Goal: Transaction & Acquisition: Purchase product/service

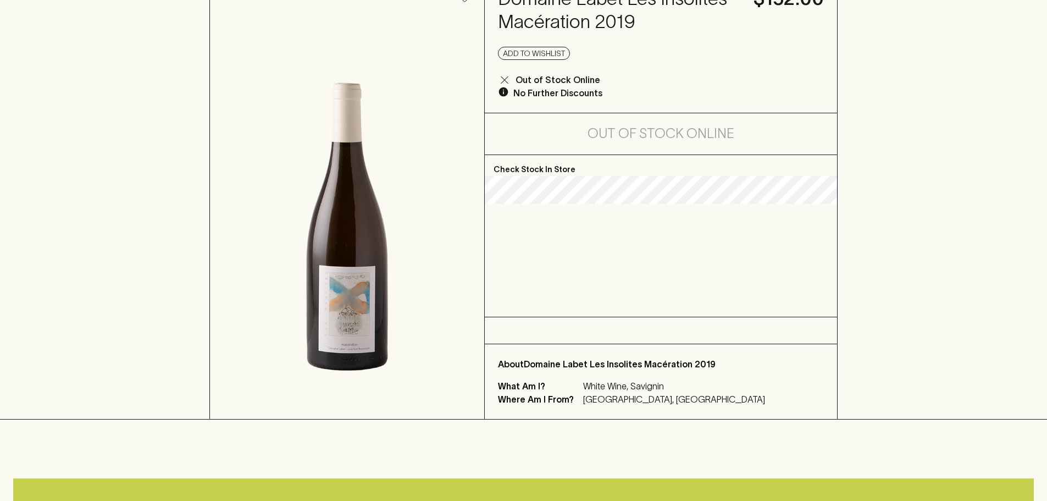
scroll to position [330, 0]
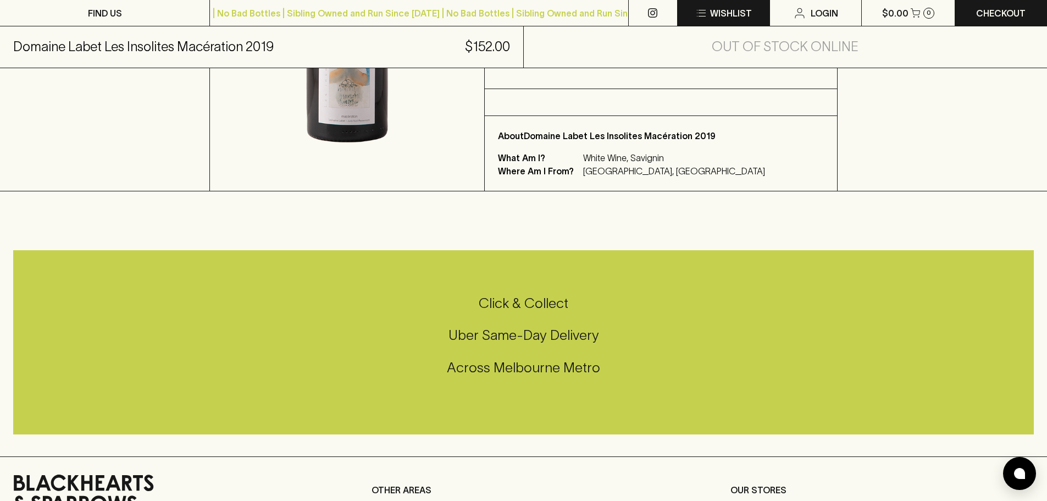
click at [731, 15] on p "Wishlist" at bounding box center [731, 13] width 42 height 13
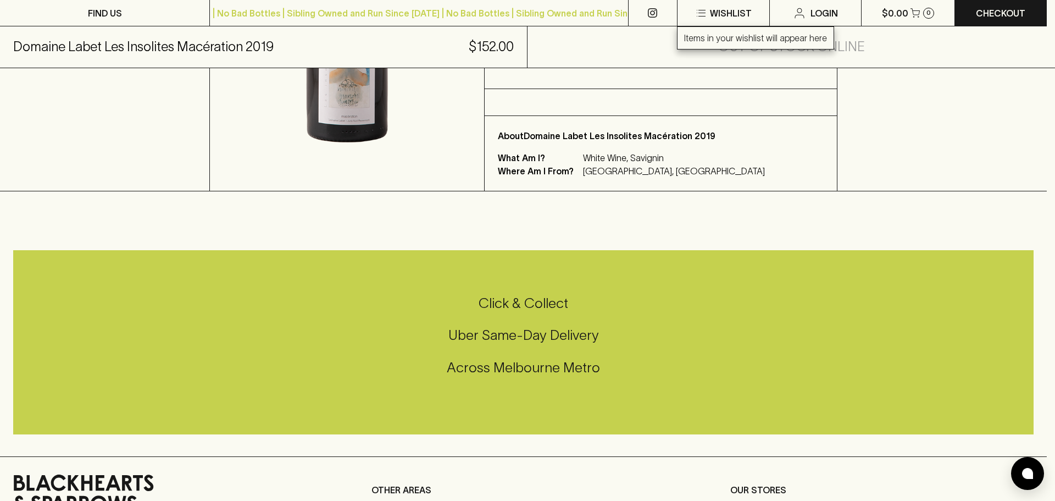
drag, startPoint x: 793, startPoint y: 158, endPoint x: 955, endPoint y: 91, distance: 175.5
click at [793, 157] on div at bounding box center [527, 250] width 1055 height 501
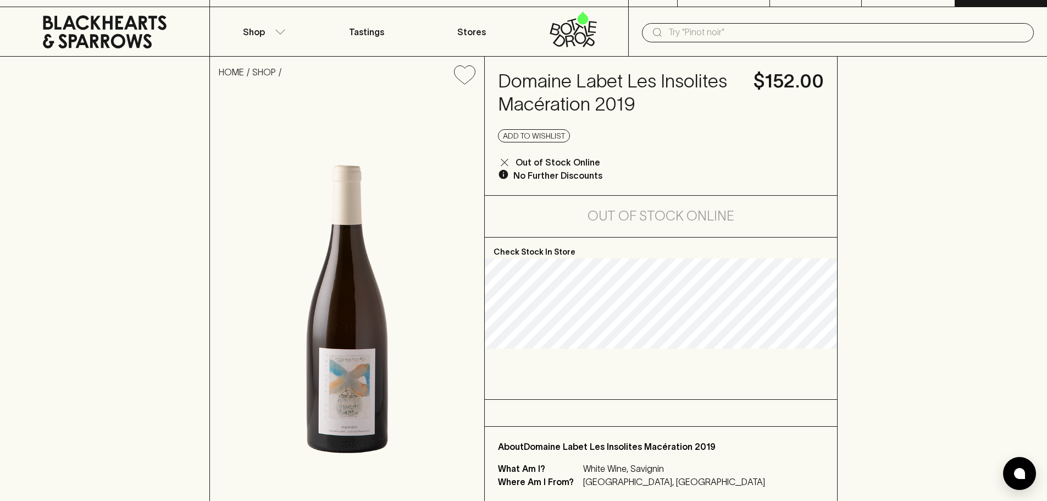
scroll to position [0, 0]
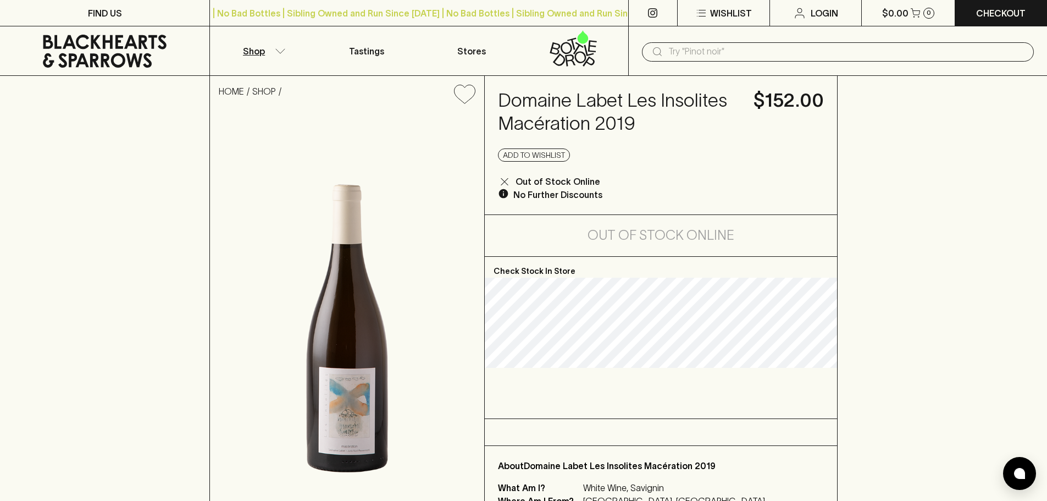
click at [273, 46] on button "Shop" at bounding box center [262, 50] width 104 height 49
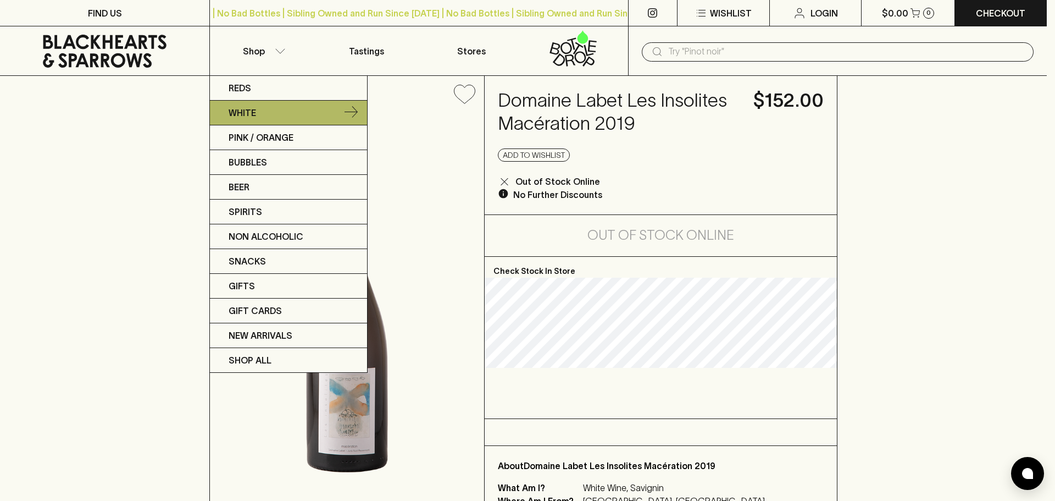
click at [258, 116] on link "White" at bounding box center [288, 113] width 157 height 25
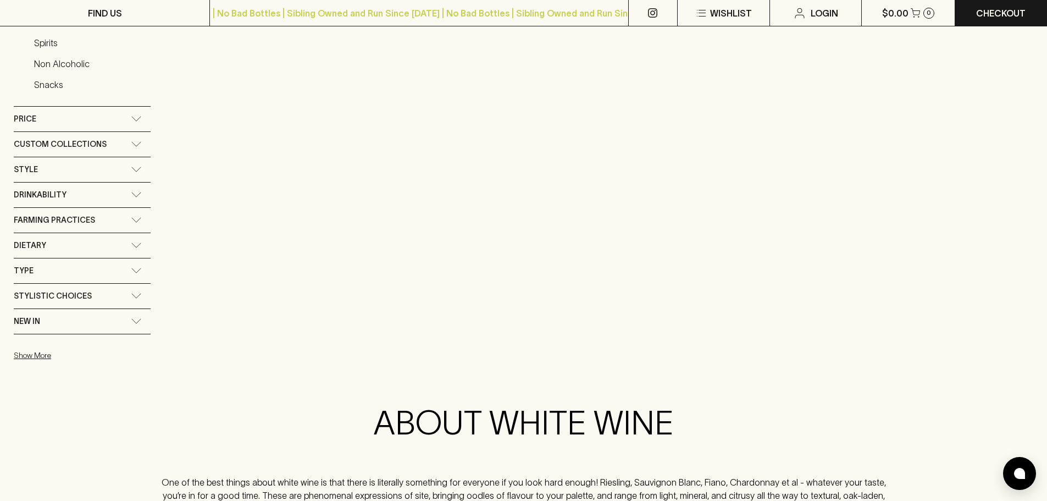
scroll to position [330, 0]
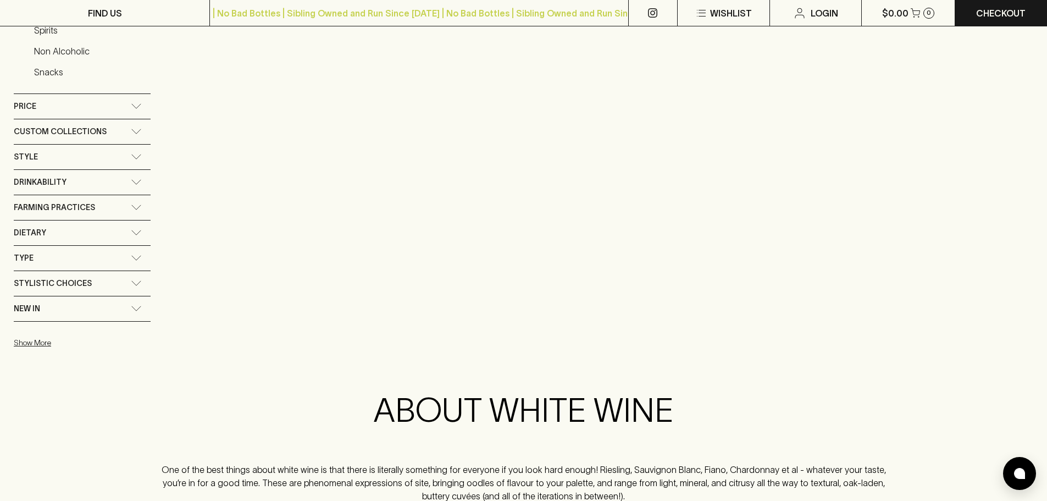
click at [57, 185] on span "Drinkability" at bounding box center [40, 182] width 53 height 14
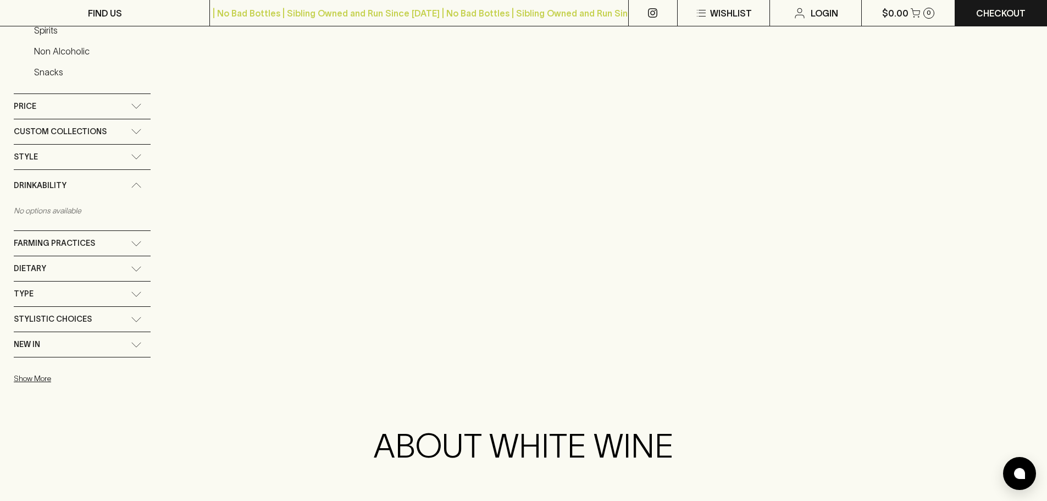
click at [50, 156] on div "Style" at bounding box center [72, 157] width 117 height 14
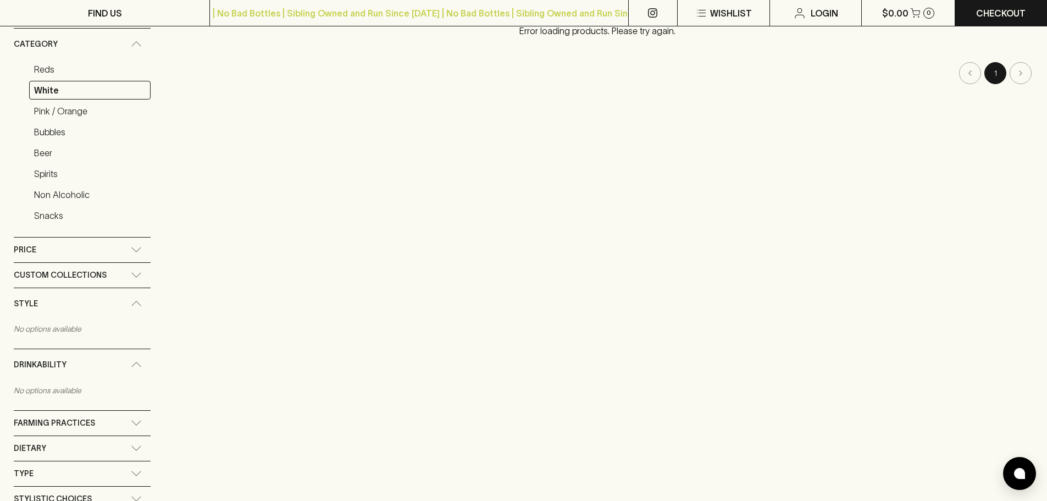
scroll to position [0, 0]
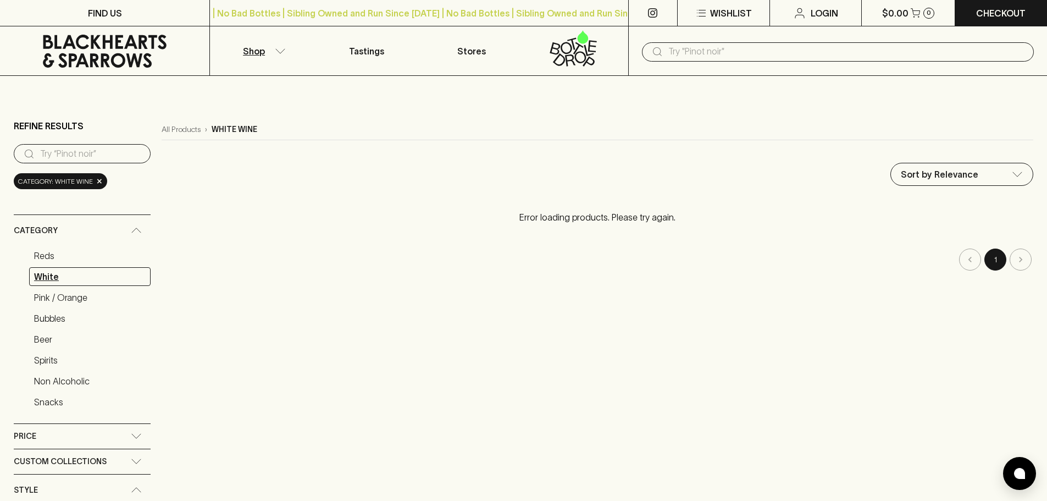
click at [50, 273] on link "White" at bounding box center [89, 276] width 121 height 19
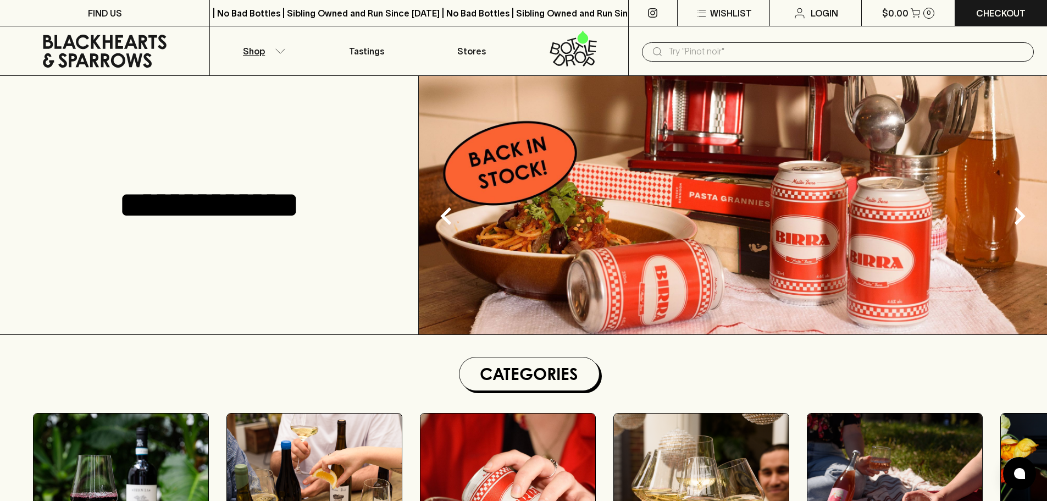
click at [268, 48] on button "Shop" at bounding box center [262, 50] width 104 height 49
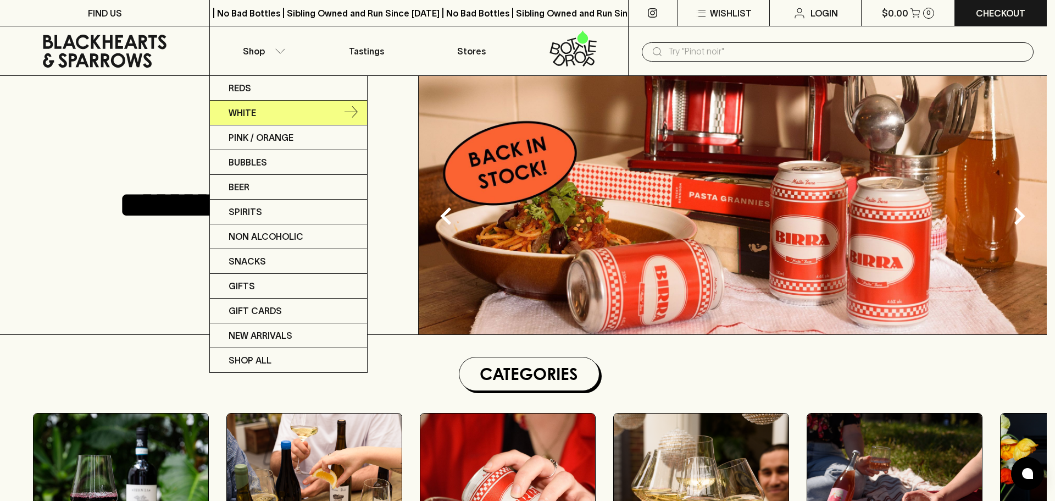
click at [255, 118] on p "White" at bounding box center [242, 112] width 27 height 13
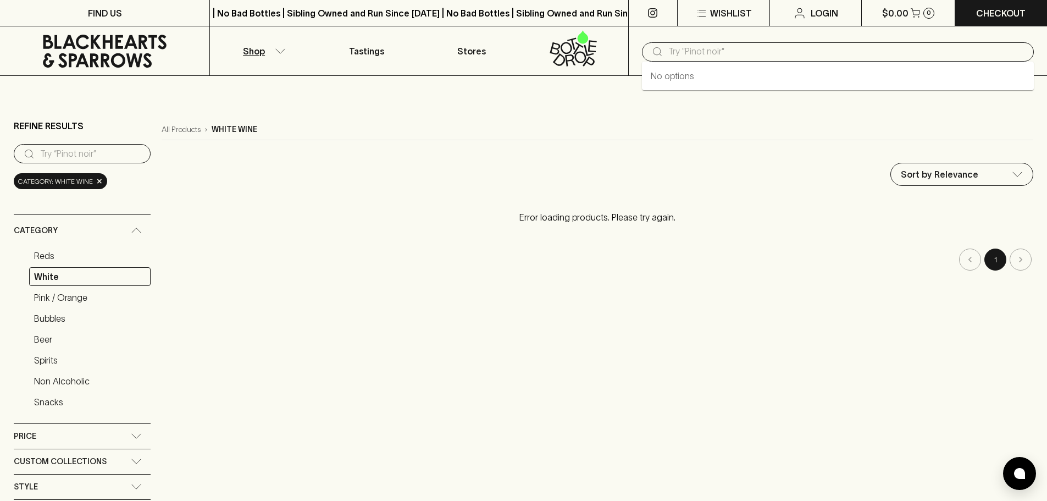
click at [714, 58] on input "text" at bounding box center [846, 52] width 357 height 18
type input "jura"
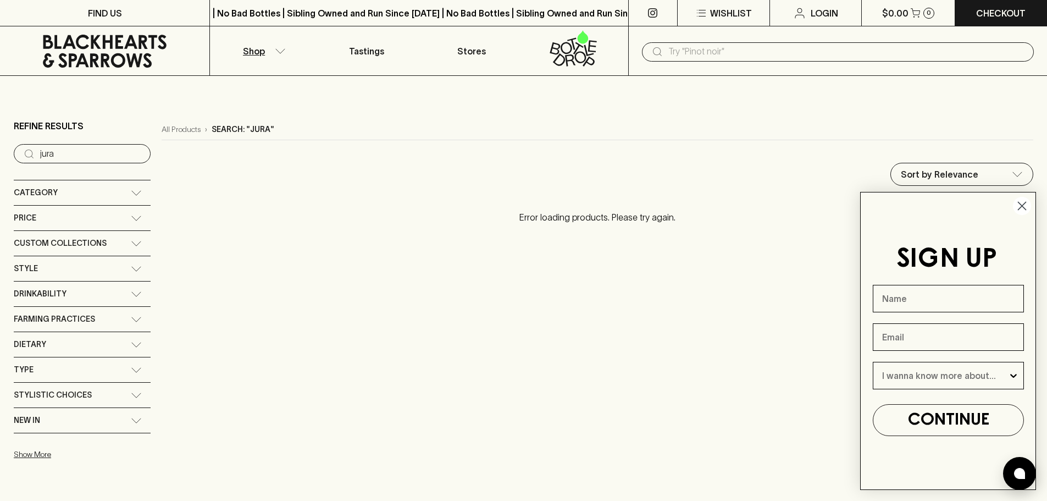
click at [284, 52] on icon "button" at bounding box center [280, 50] width 11 height 5
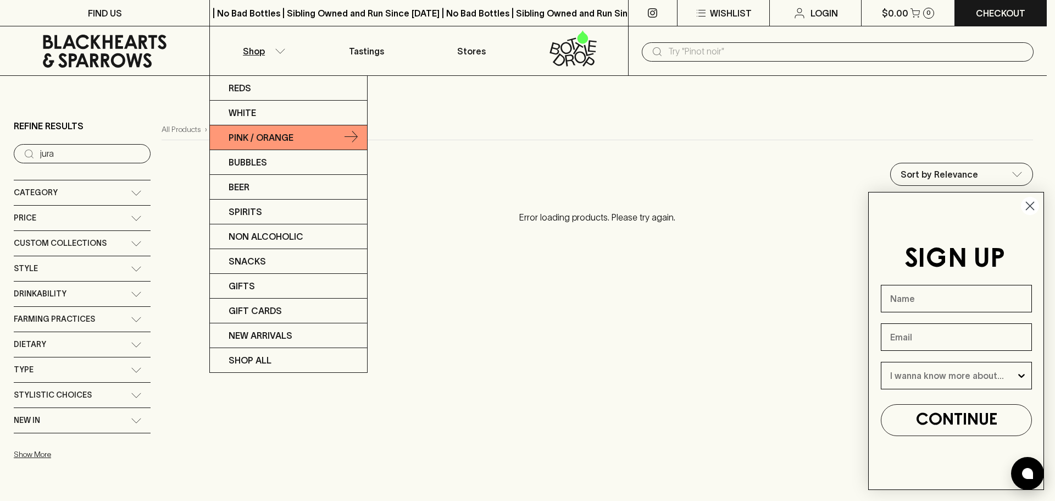
click at [274, 137] on p "Pink / Orange" at bounding box center [261, 137] width 65 height 13
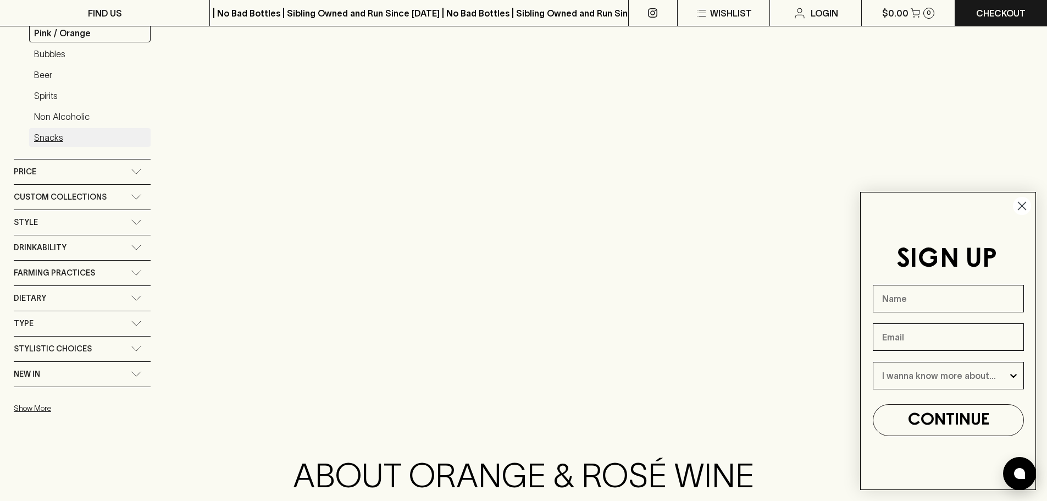
scroll to position [275, 0]
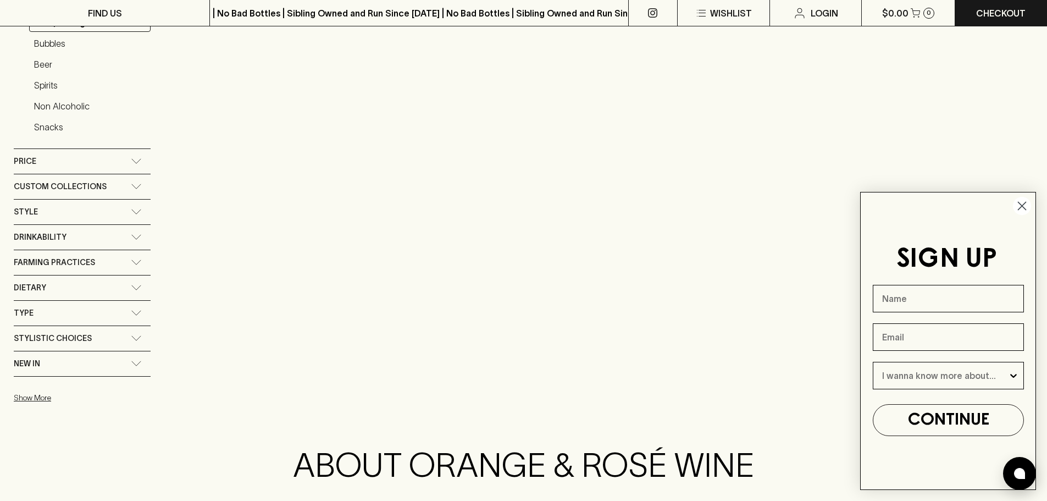
click at [43, 318] on div "Type" at bounding box center [72, 313] width 117 height 14
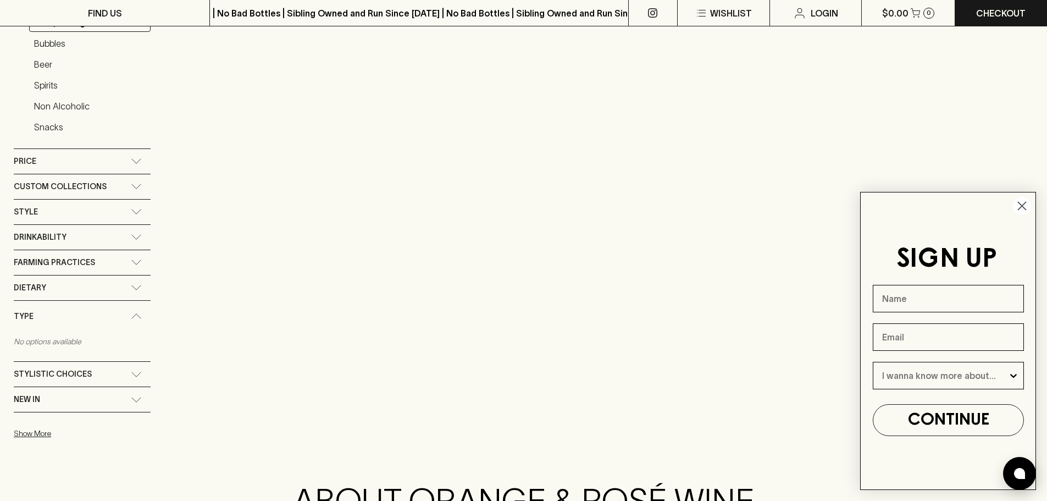
click at [43, 275] on div "Dietary No options available" at bounding box center [82, 287] width 137 height 25
